Goal: Information Seeking & Learning: Learn about a topic

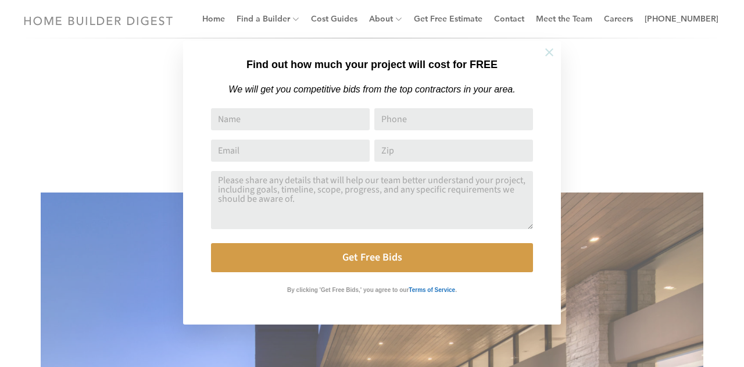
click at [543, 49] on icon at bounding box center [549, 52] width 13 height 13
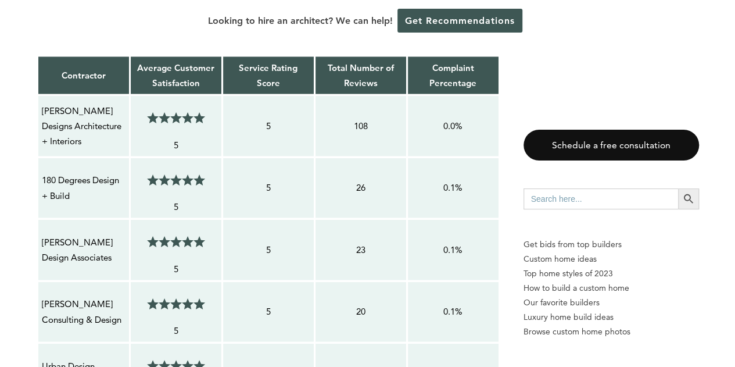
scroll to position [1036, 0]
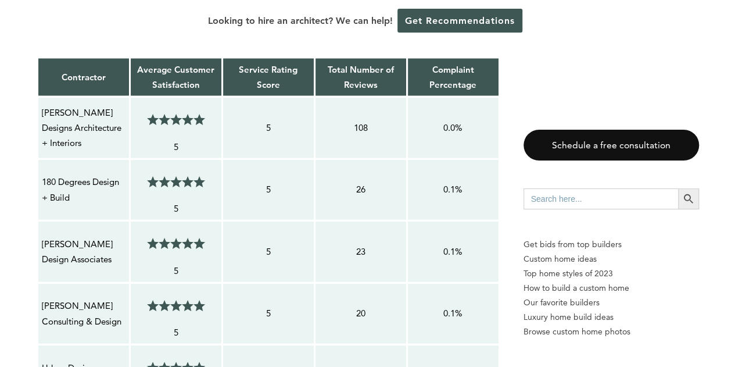
click at [426, 310] on td "0.1%" at bounding box center [453, 313] width 92 height 62
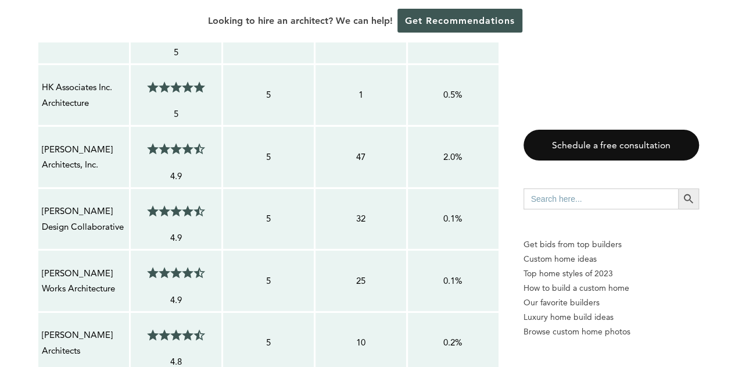
scroll to position [1624, 0]
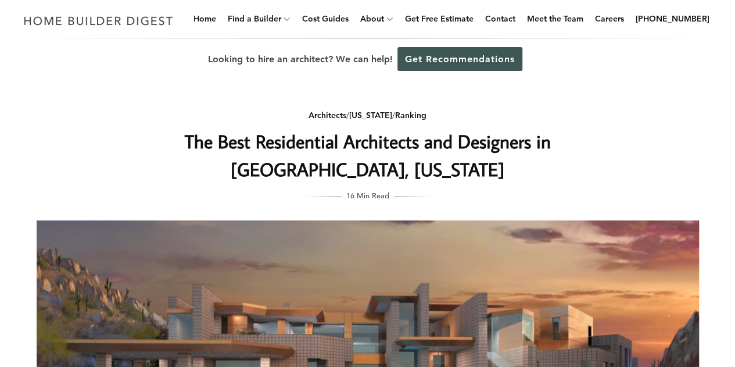
click at [141, 64] on div "Looking to hire an architect? We can help! Get Recommendations" at bounding box center [367, 59] width 735 height 42
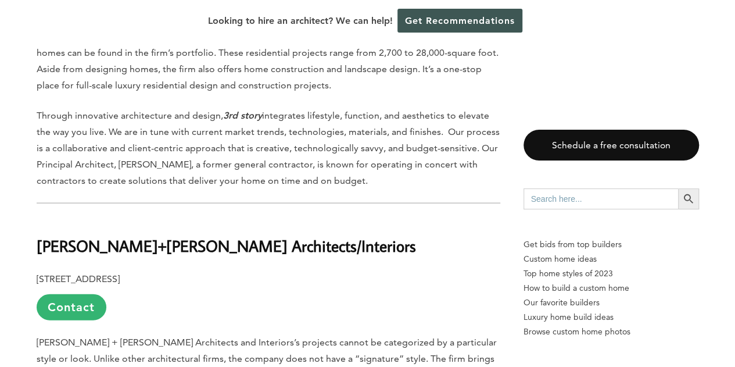
scroll to position [1098, 0]
